Goal: Task Accomplishment & Management: Complete application form

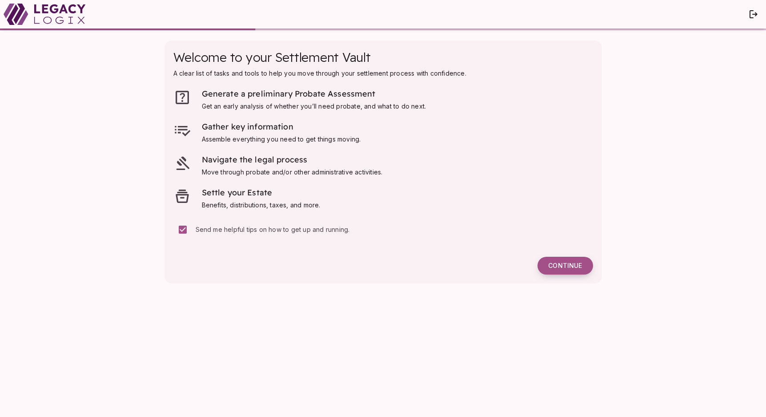
click at [561, 264] on span "Continue" at bounding box center [565, 265] width 34 height 8
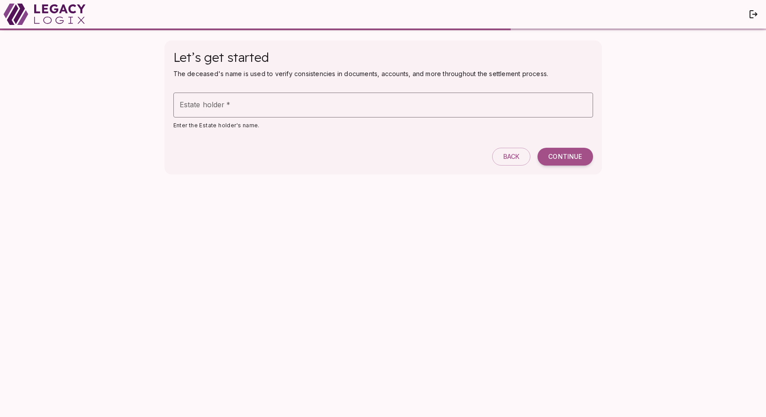
click at [556, 267] on div "Let’s get started The deceased's name is used to verify consistencies in docume…" at bounding box center [383, 224] width 455 height 384
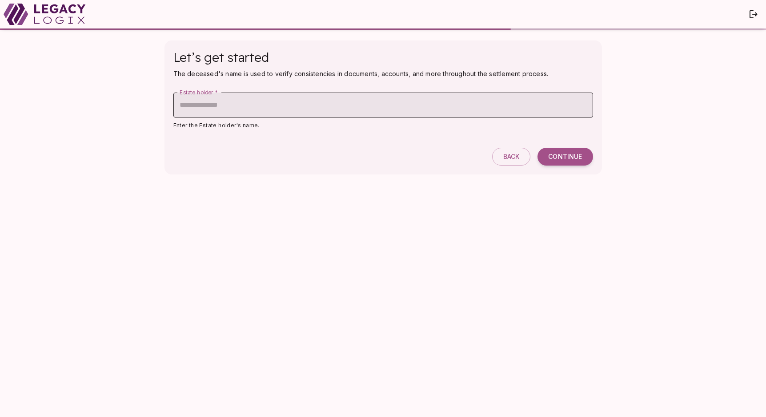
click at [390, 112] on input "Estate holder   *" at bounding box center [383, 104] width 420 height 25
type input "******"
click at [578, 158] on span "Continue" at bounding box center [565, 156] width 34 height 8
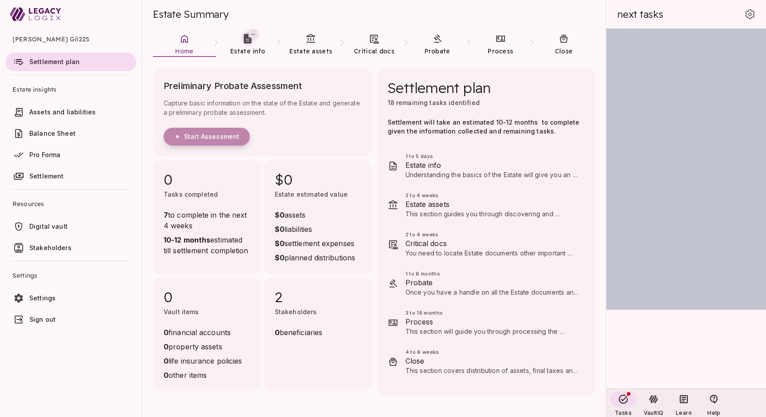
click at [219, 141] on button "Start Assessment" at bounding box center [207, 137] width 86 height 18
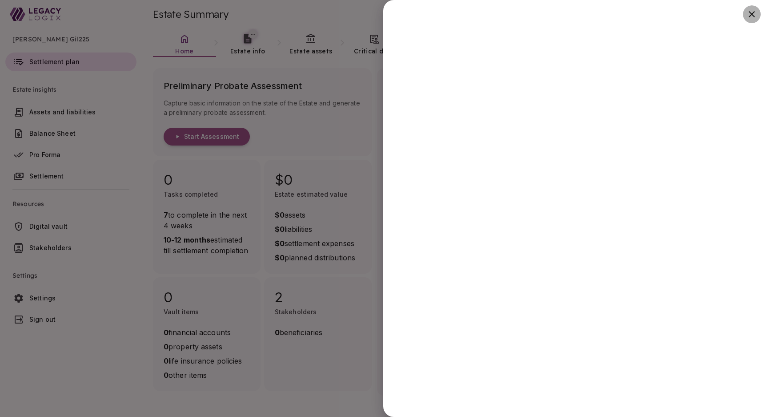
click at [754, 12] on icon "button" at bounding box center [752, 14] width 6 height 6
